Goal: Browse casually

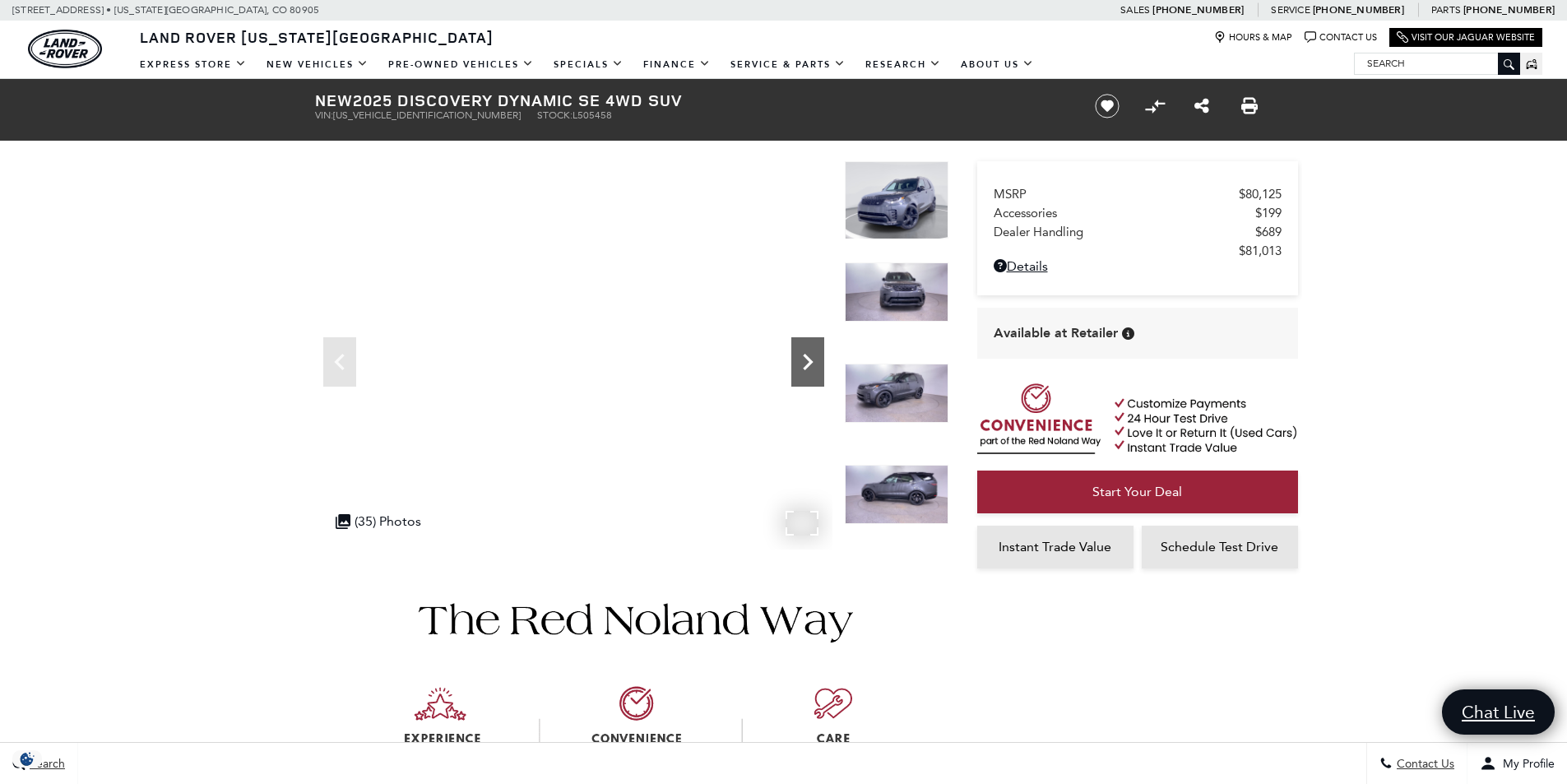
click at [813, 357] on icon "Next" at bounding box center [807, 362] width 33 height 33
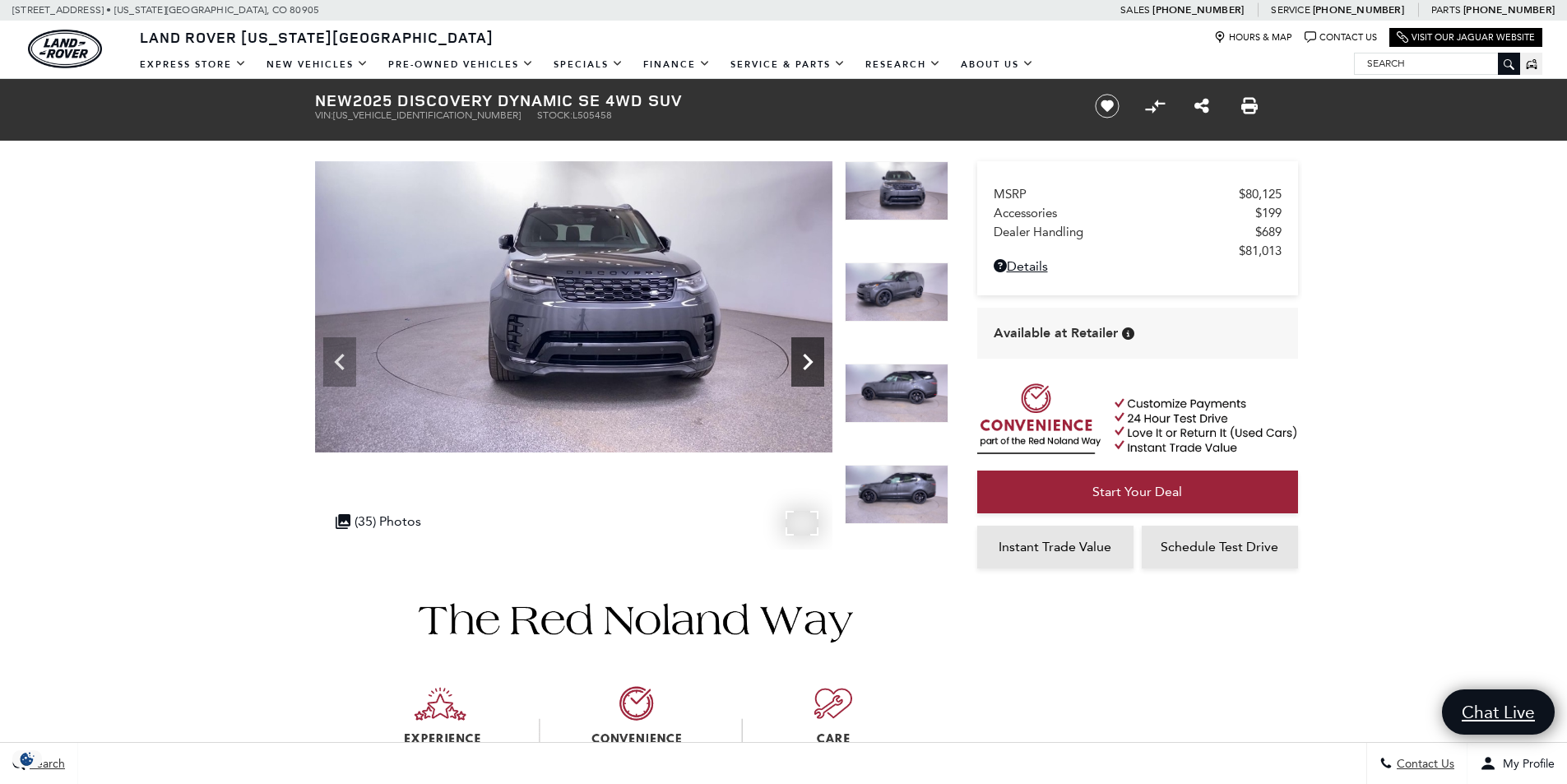
click at [813, 357] on icon "Next" at bounding box center [807, 362] width 33 height 33
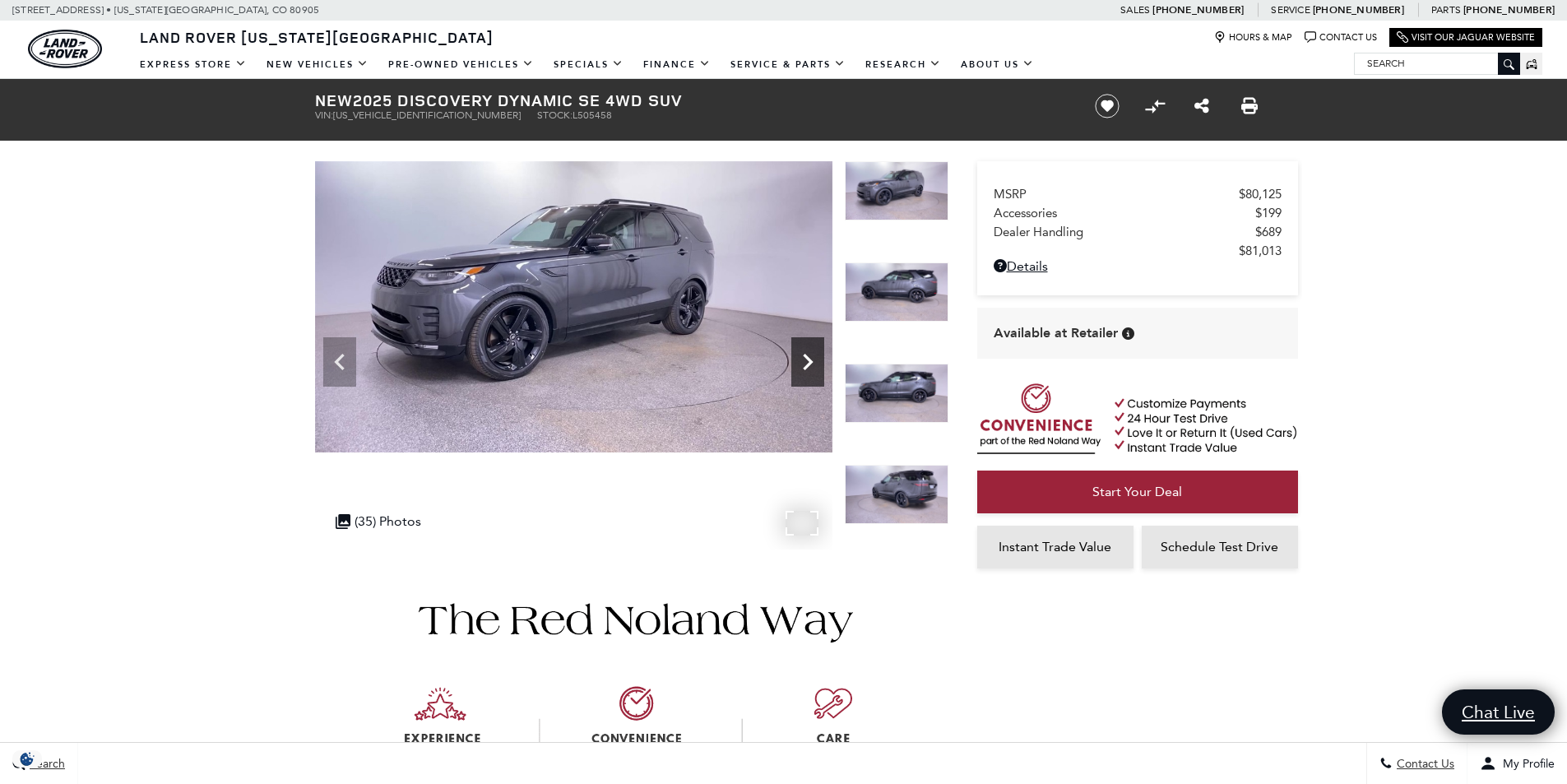
click at [813, 357] on icon "Next" at bounding box center [807, 362] width 33 height 33
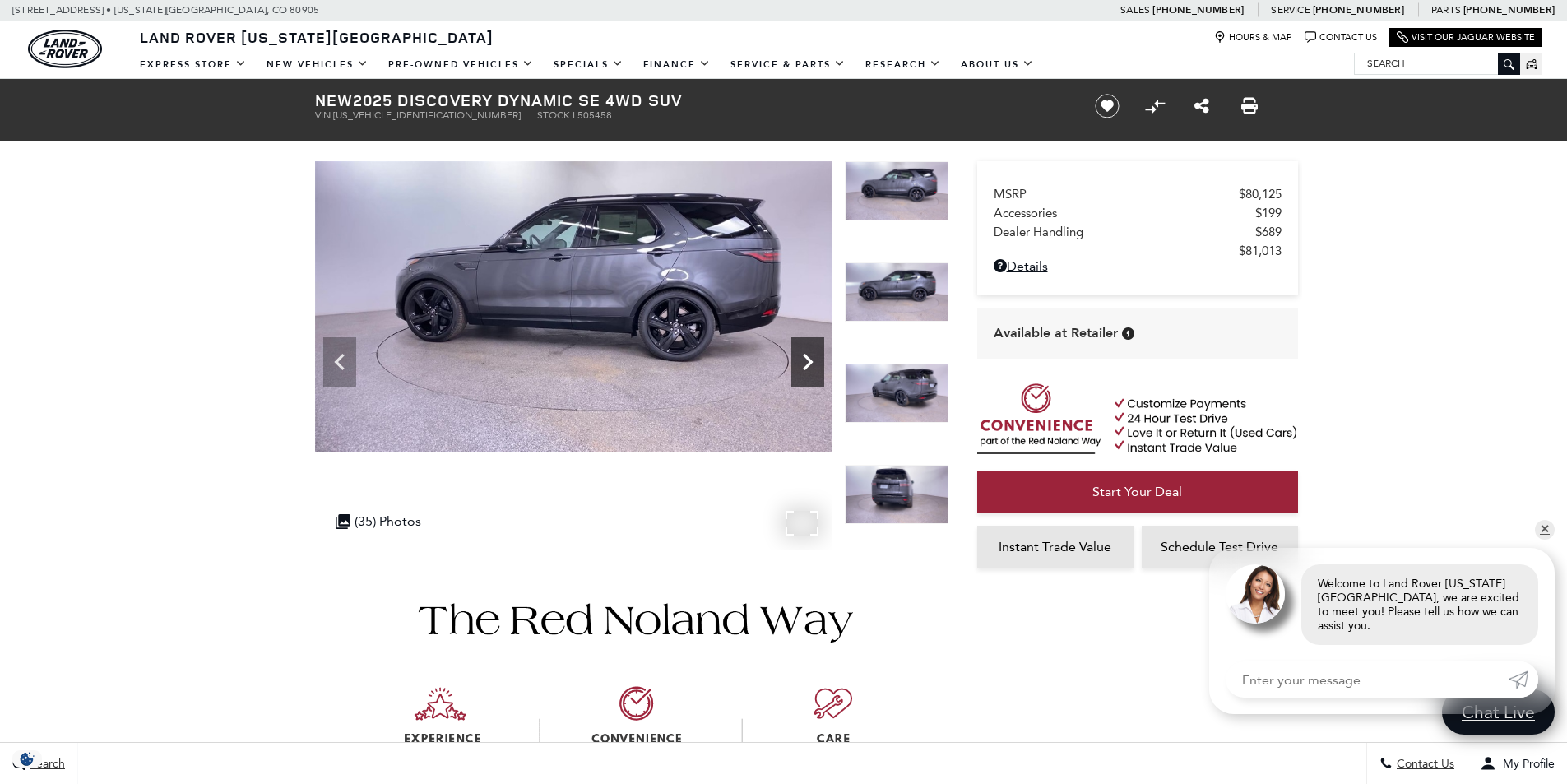
click at [813, 357] on icon "Next" at bounding box center [807, 362] width 33 height 33
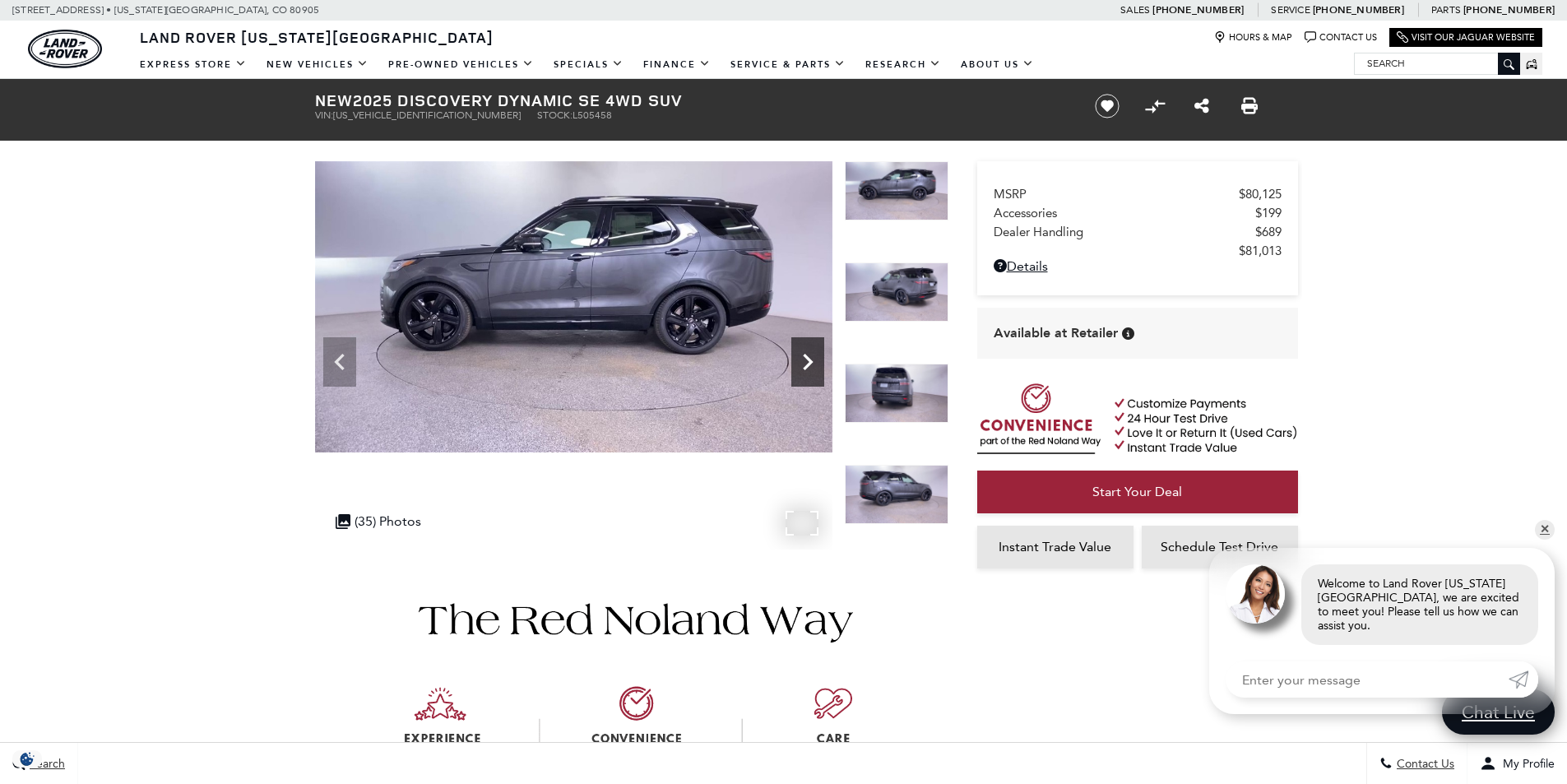
click at [813, 357] on icon "Next" at bounding box center [807, 362] width 33 height 33
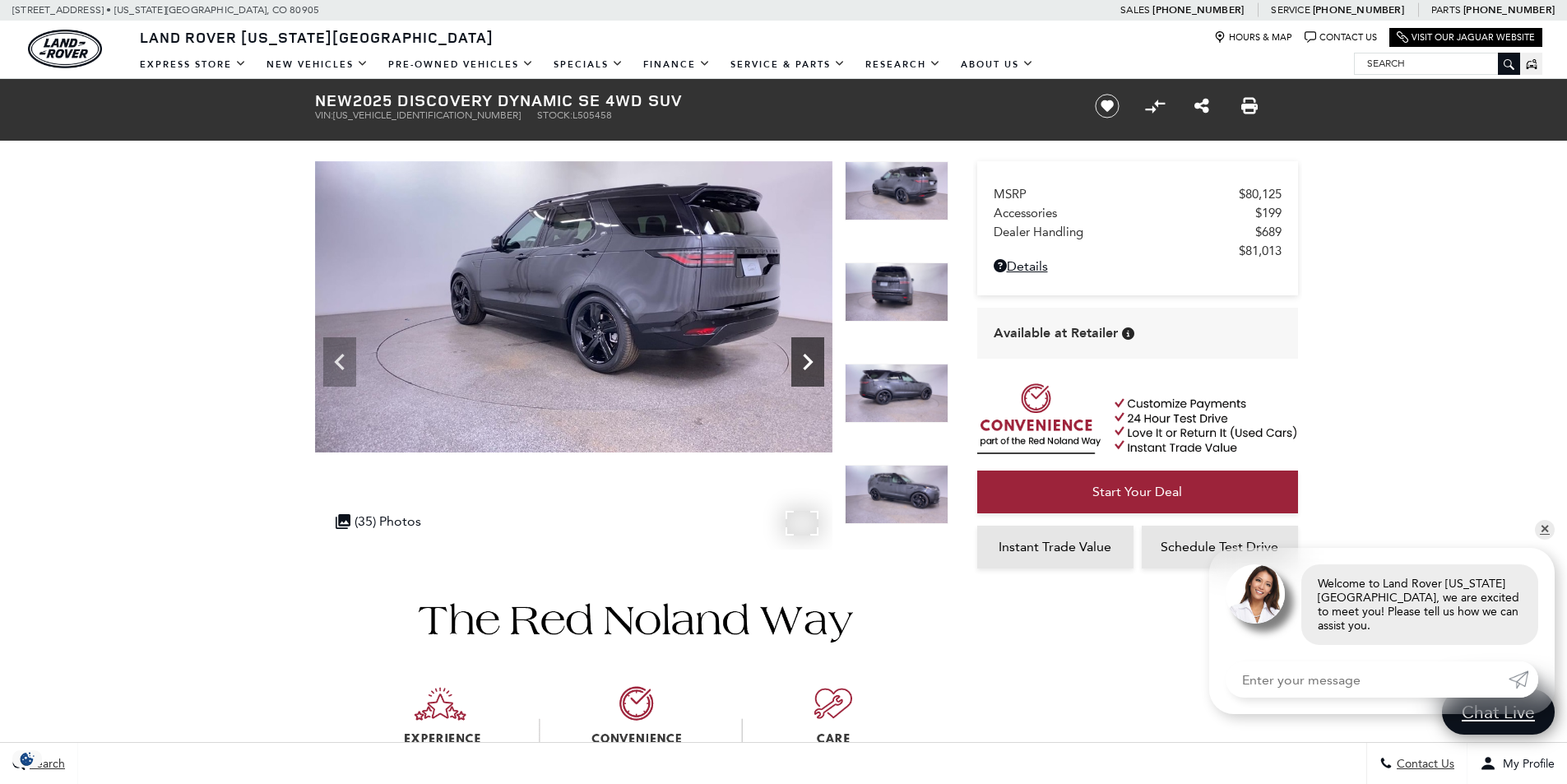
click at [813, 357] on icon "Next" at bounding box center [807, 362] width 33 height 33
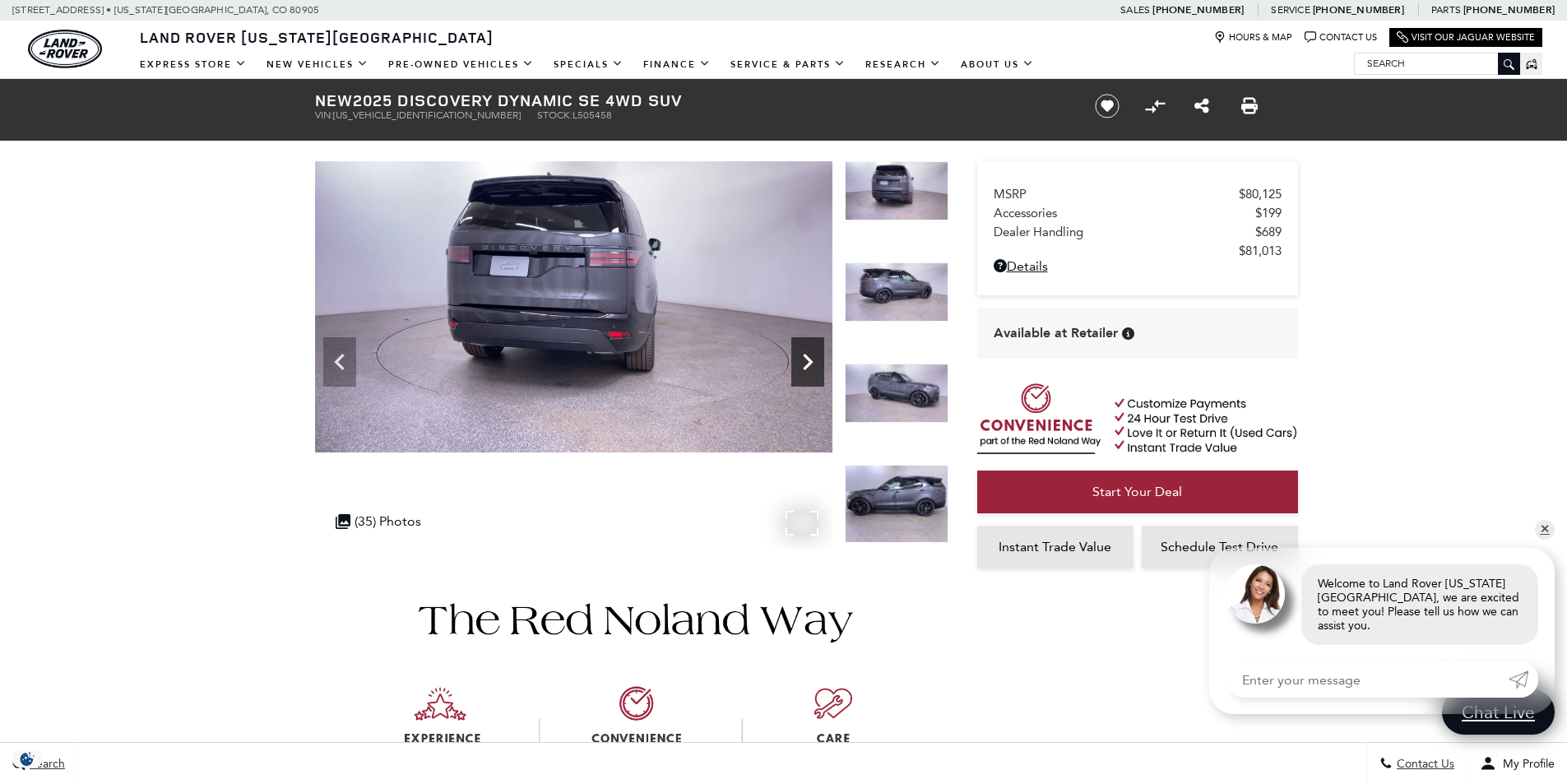
click at [813, 357] on icon "Next" at bounding box center [807, 362] width 33 height 33
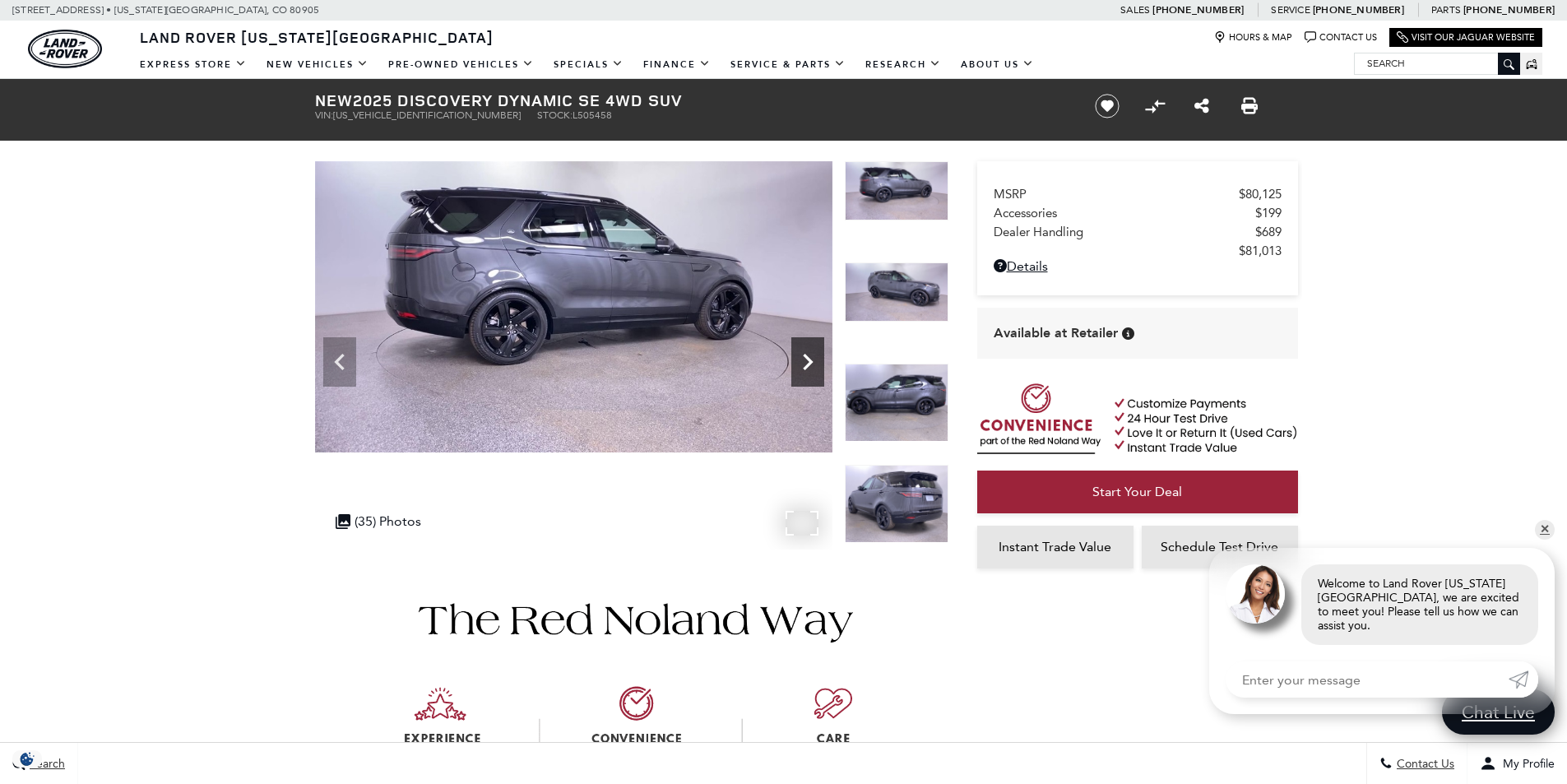
click at [813, 357] on icon "Next" at bounding box center [807, 362] width 33 height 33
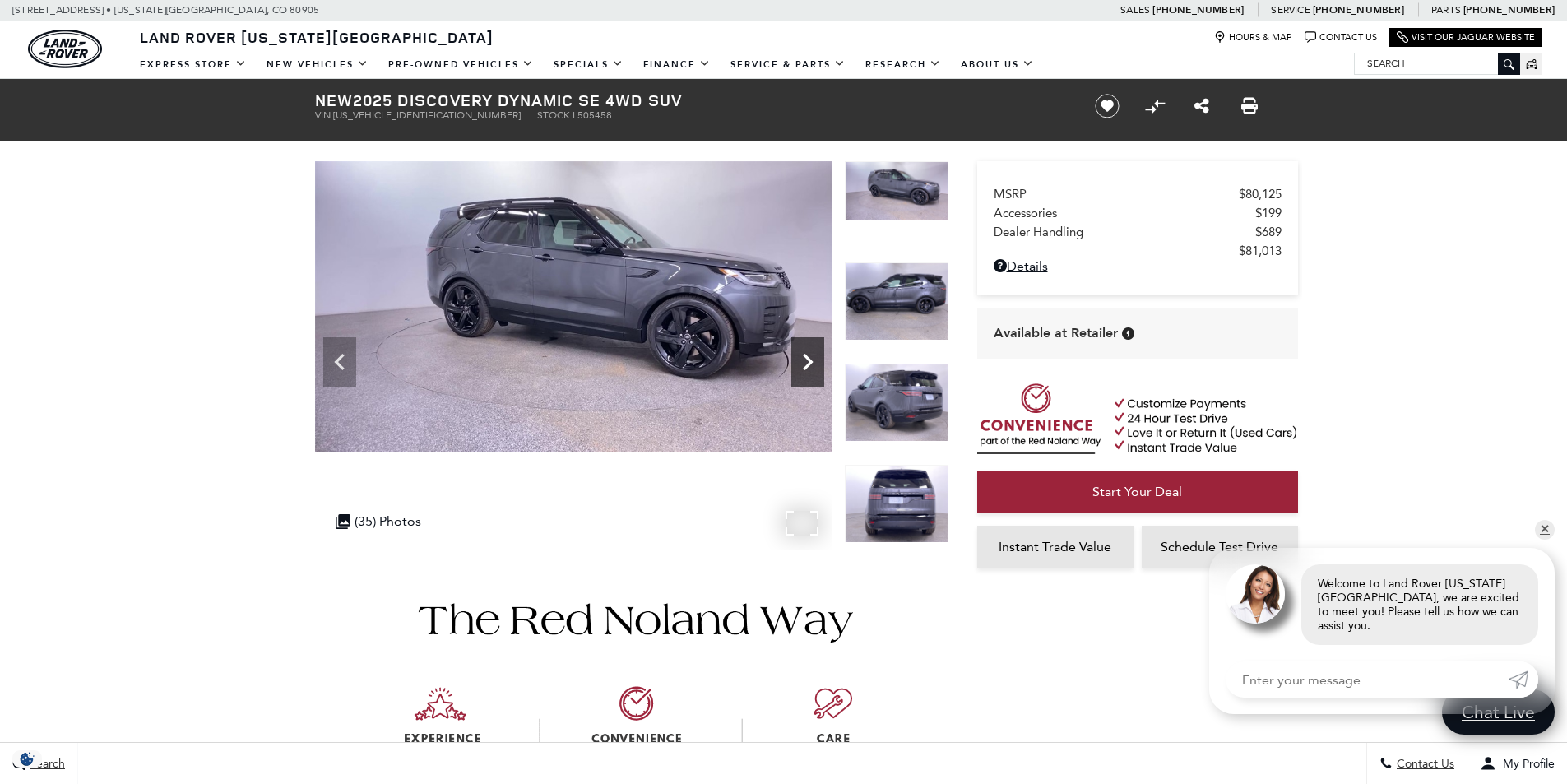
click at [805, 359] on icon "Next" at bounding box center [807, 362] width 33 height 33
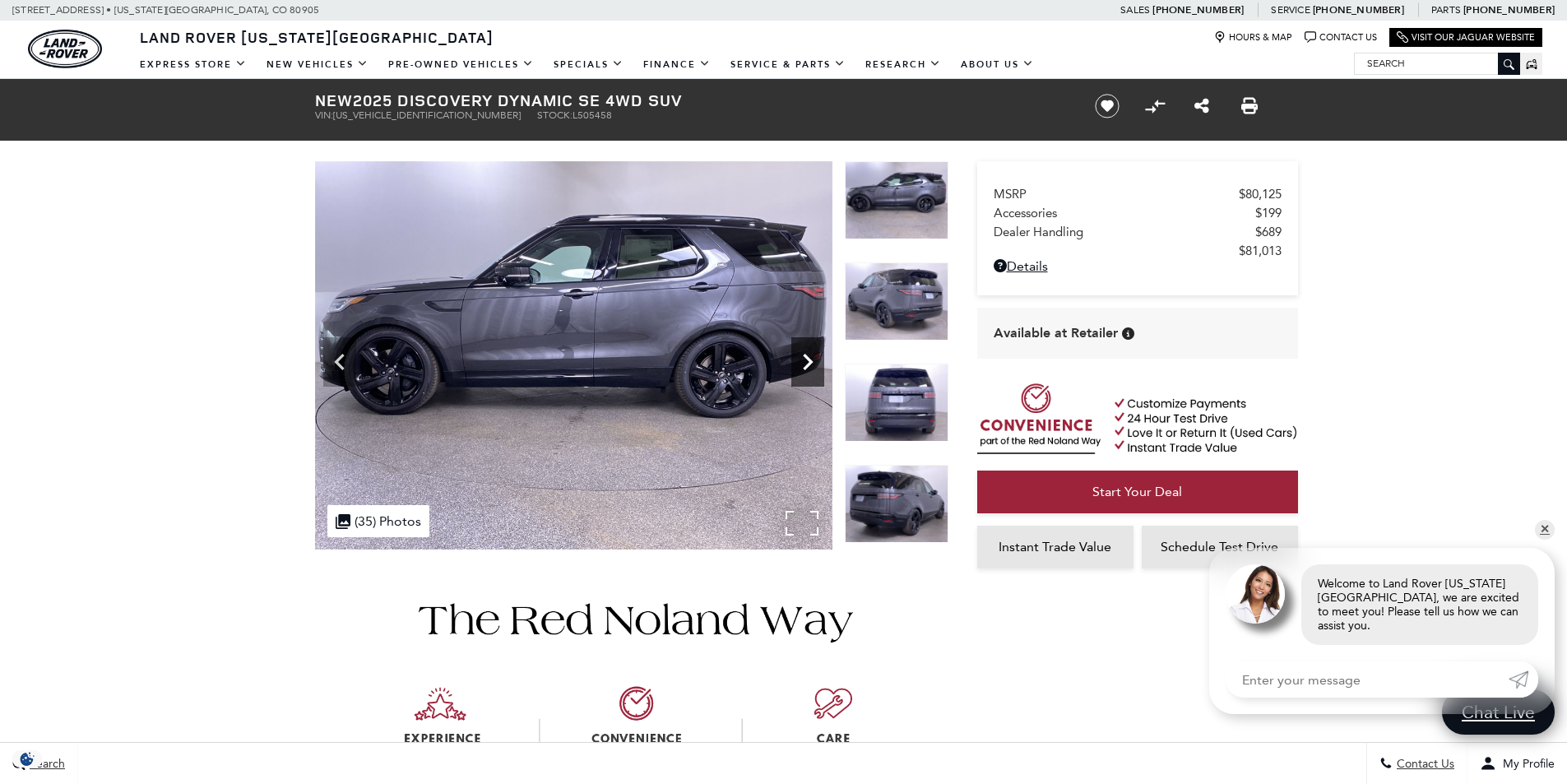
click at [805, 359] on icon "Next" at bounding box center [807, 362] width 33 height 33
